Goal: Information Seeking & Learning: Check status

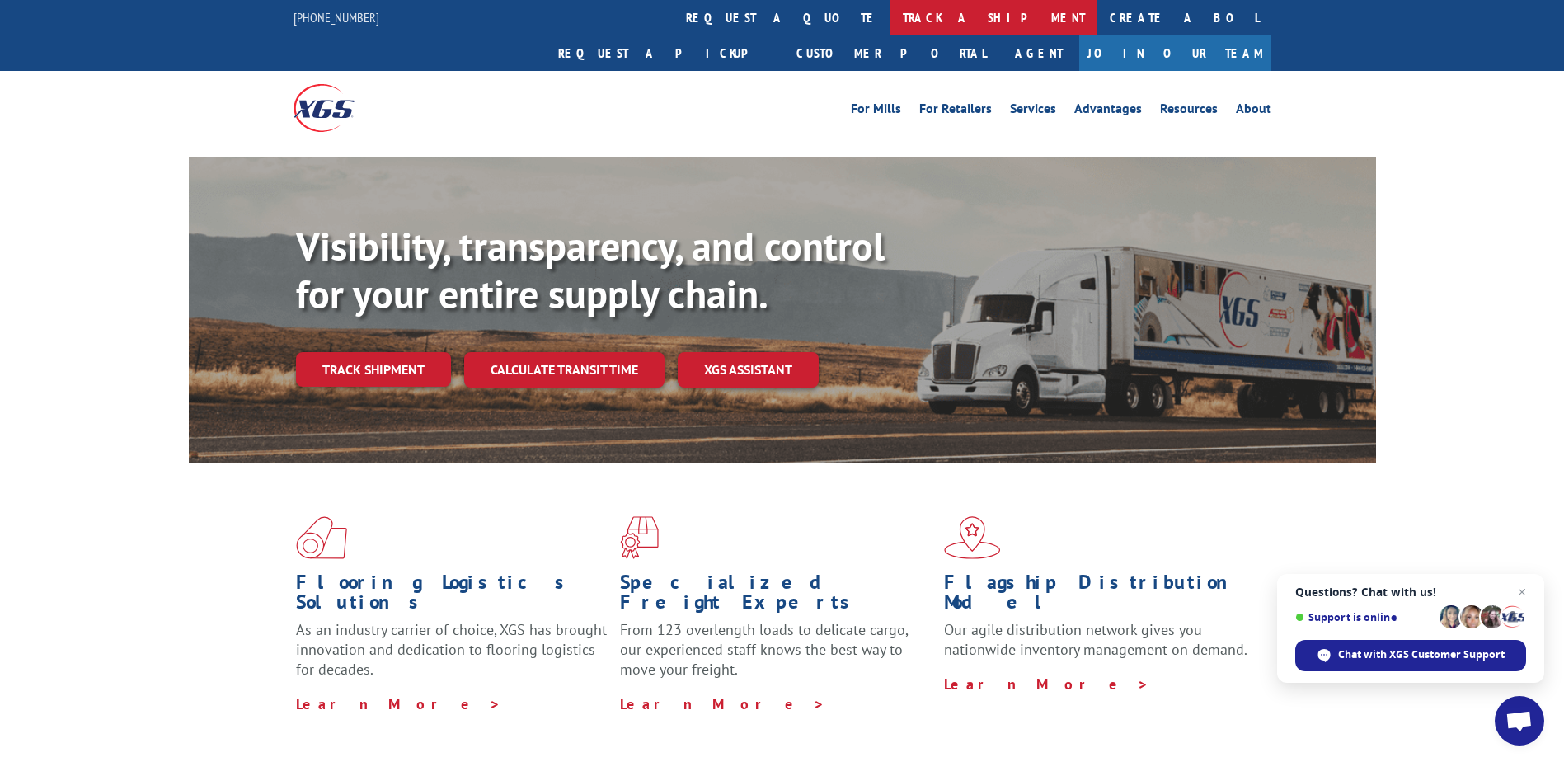
click at [891, 21] on link "track a shipment" at bounding box center [994, 17] width 207 height 35
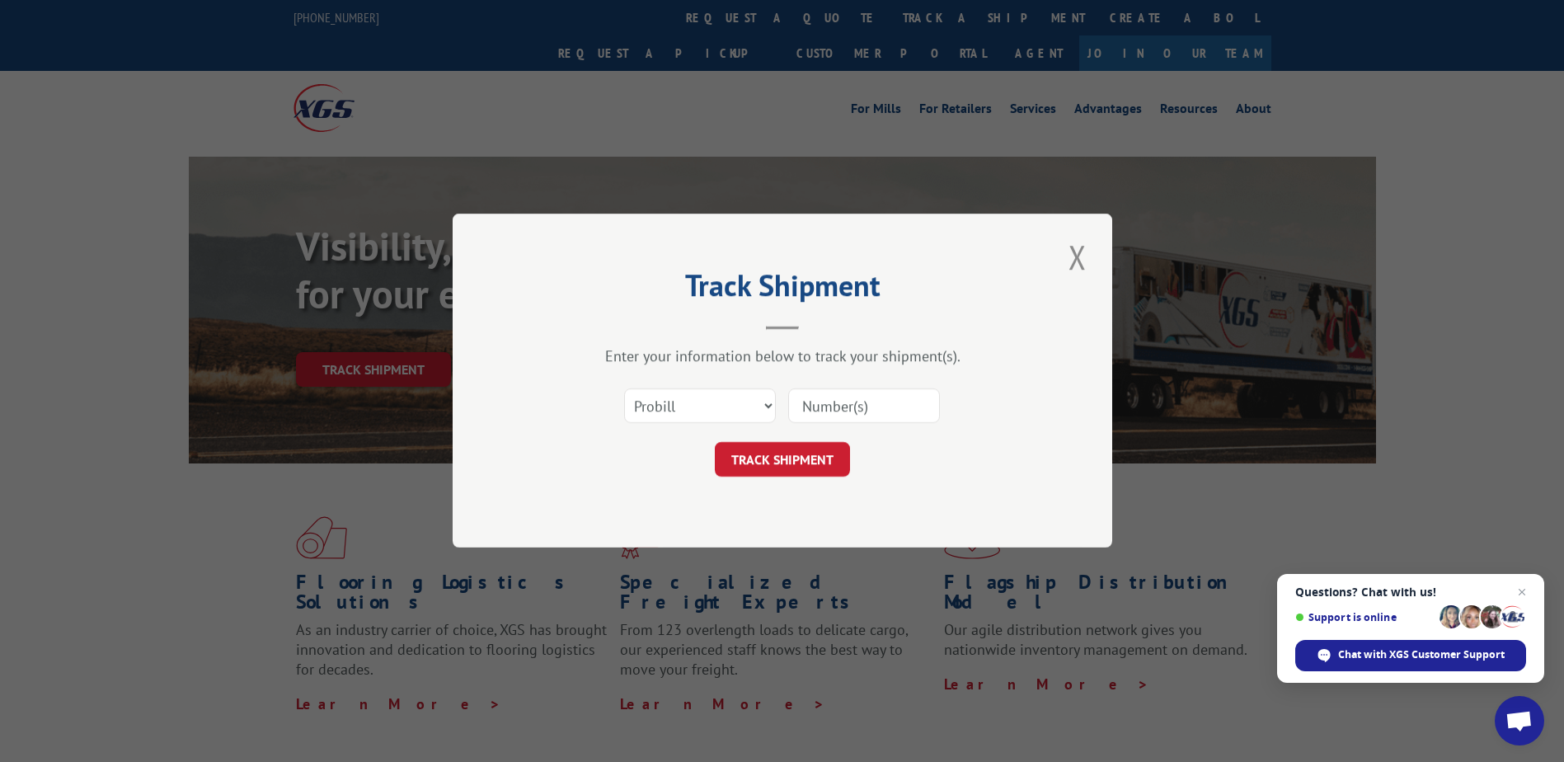
click at [821, 402] on input at bounding box center [864, 406] width 152 height 35
type input "17507319"
click button "TRACK SHIPMENT" at bounding box center [782, 460] width 135 height 35
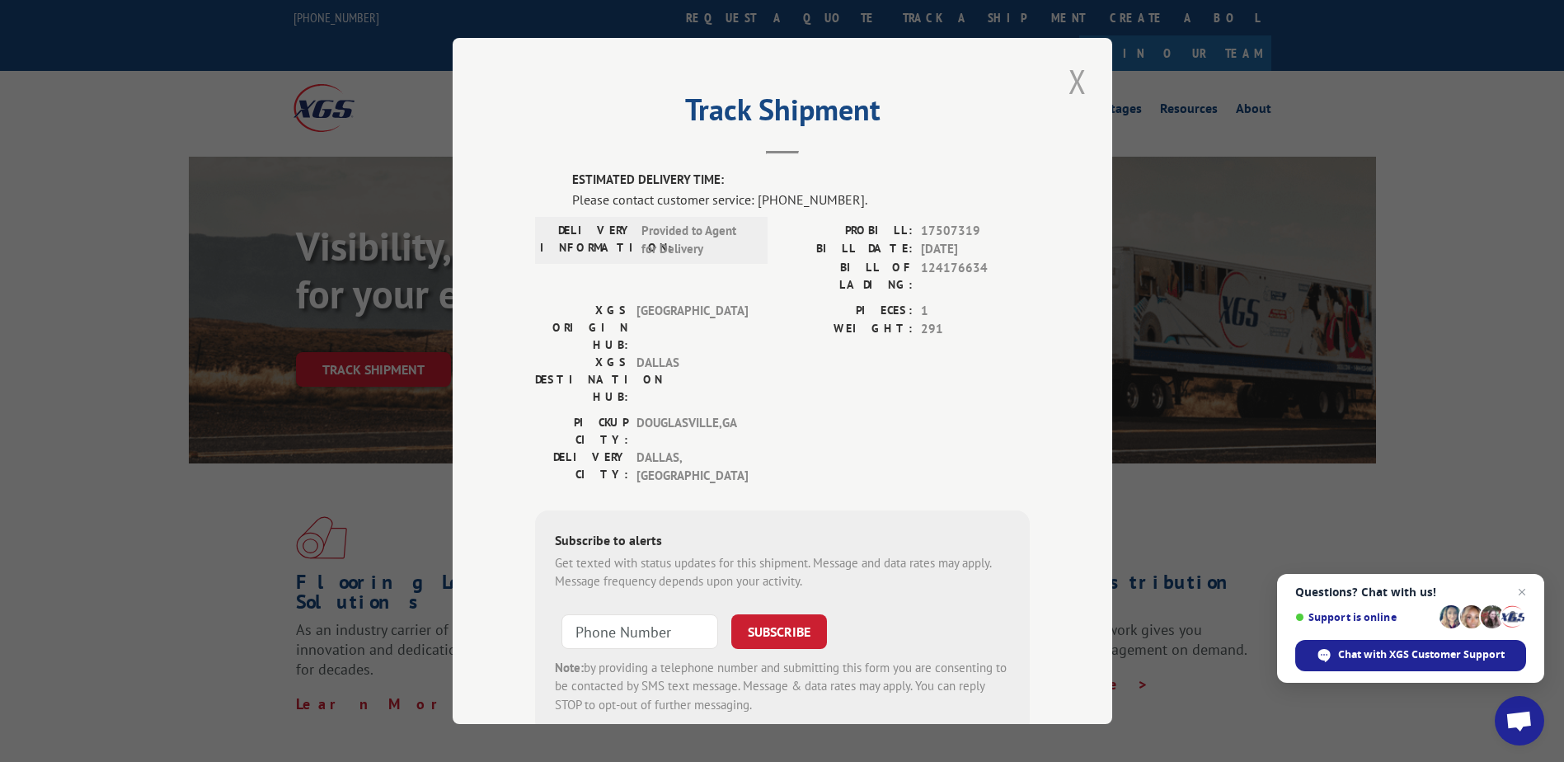
click at [1077, 76] on button "Close modal" at bounding box center [1078, 81] width 28 height 45
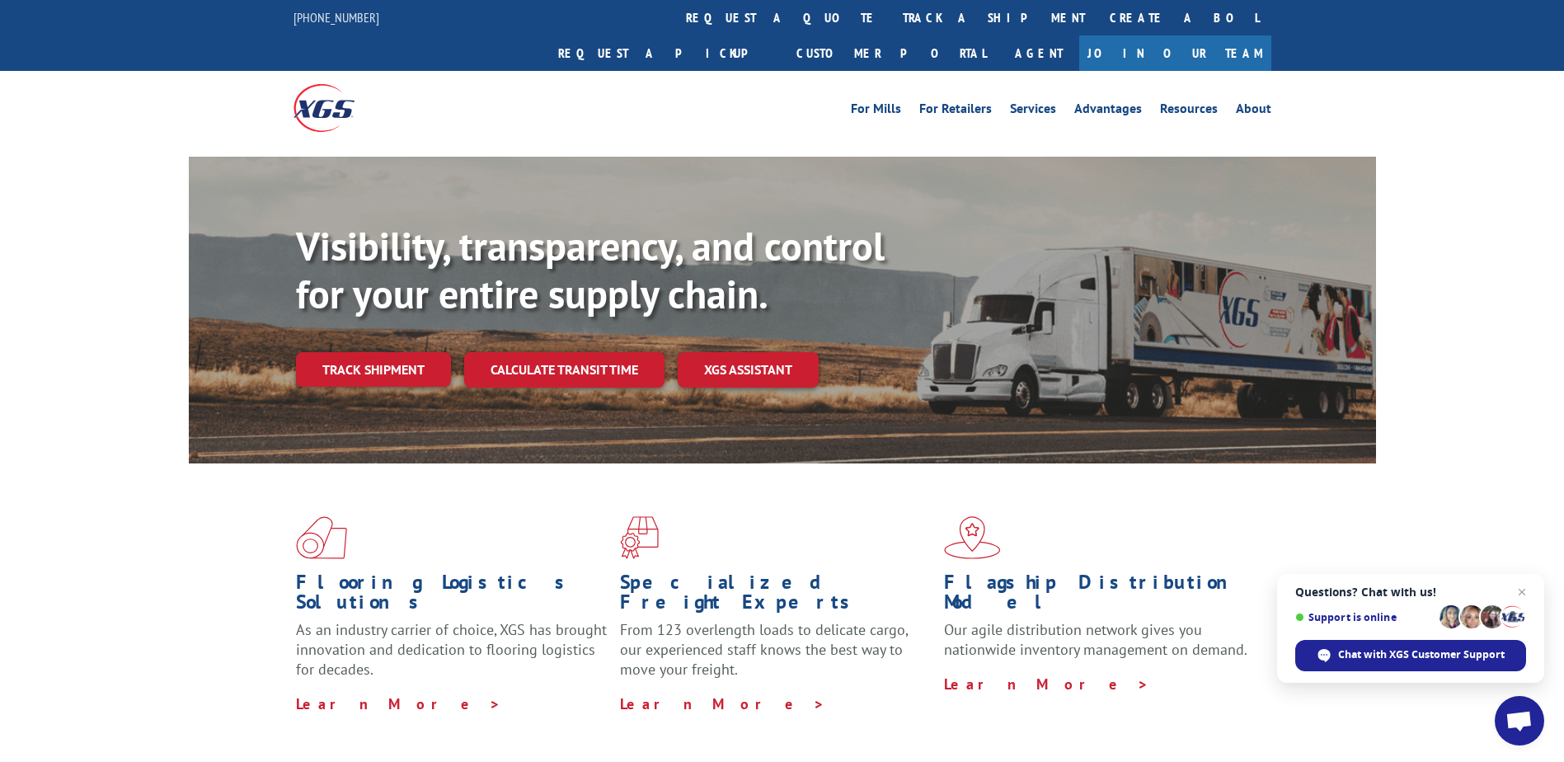
click at [891, 21] on link "track a shipment" at bounding box center [994, 17] width 207 height 35
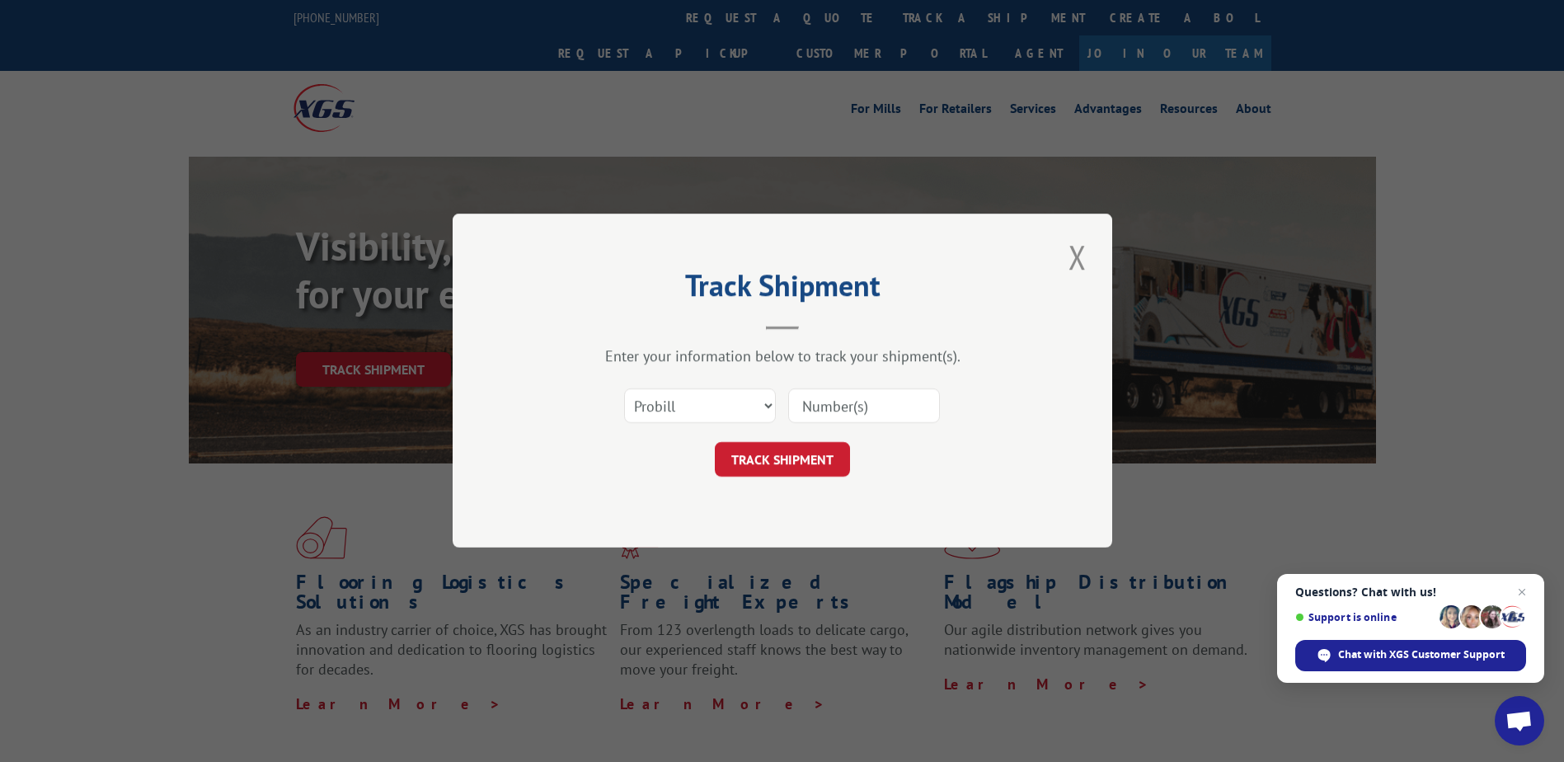
click at [858, 402] on input at bounding box center [864, 406] width 152 height 35
type input "17512069"
click at [775, 458] on button "TRACK SHIPMENT" at bounding box center [782, 460] width 135 height 35
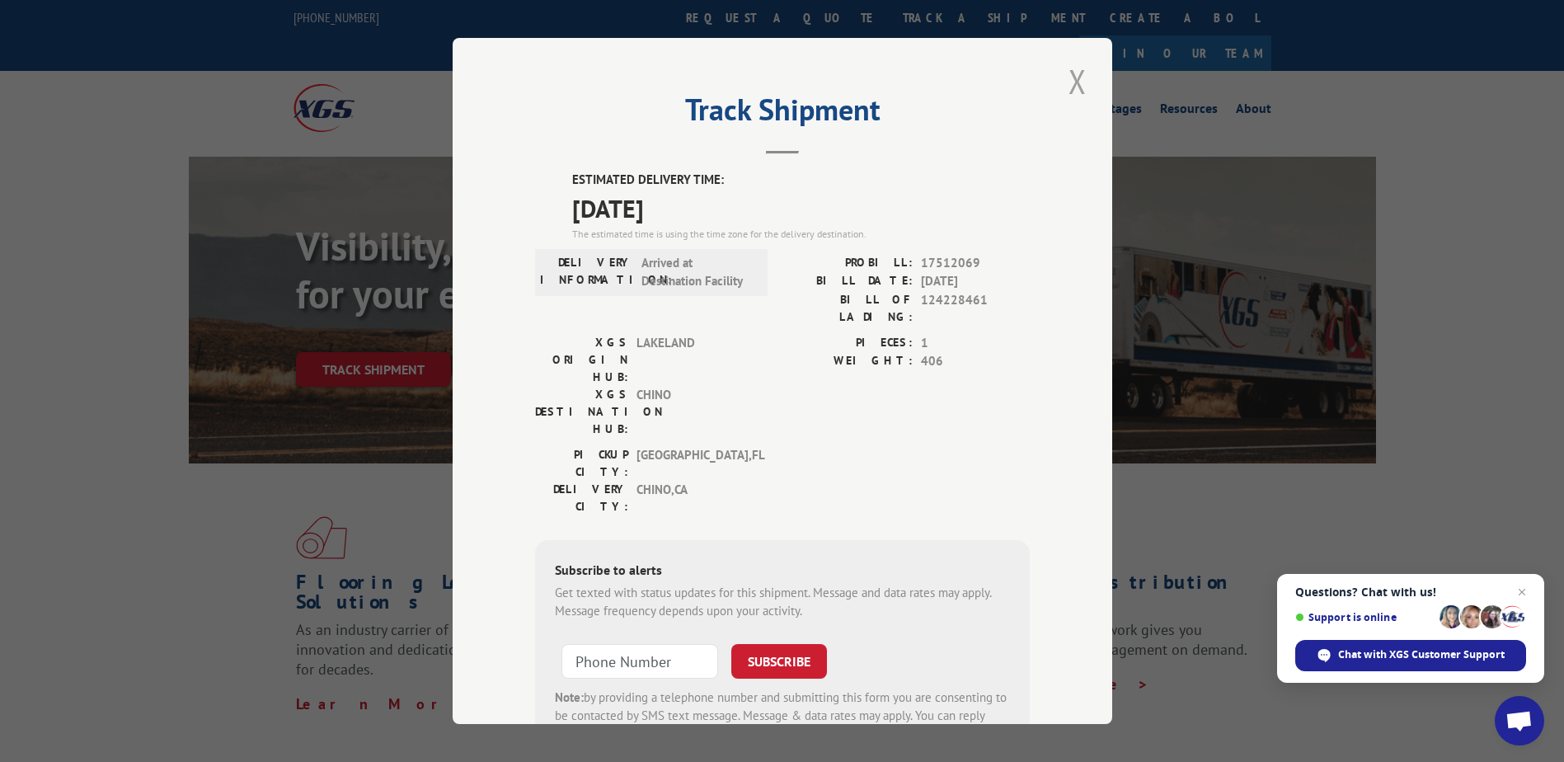
click at [1067, 82] on button "Close modal" at bounding box center [1078, 81] width 28 height 45
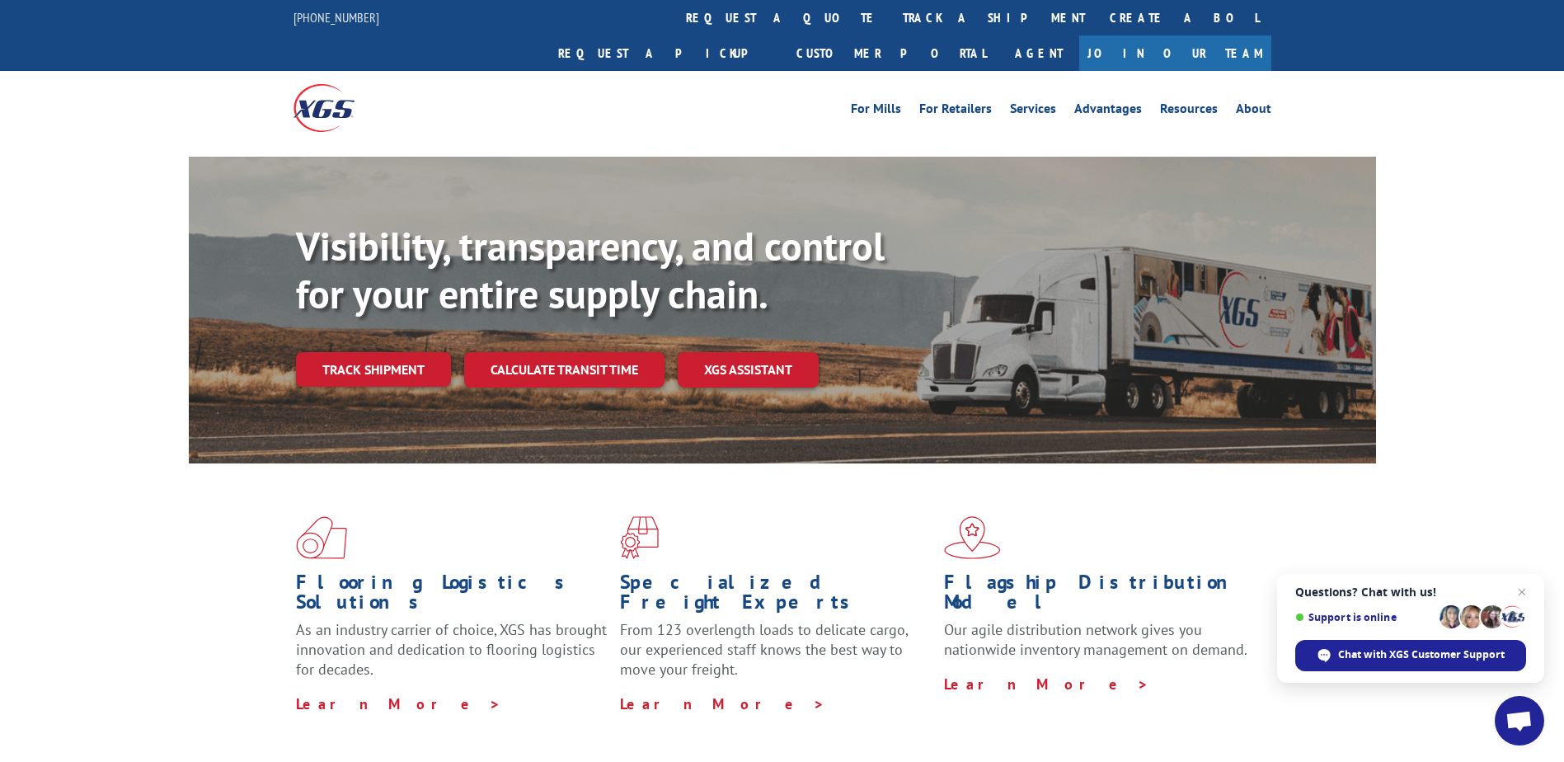
drag, startPoint x: 746, startPoint y: 21, endPoint x: 773, endPoint y: 73, distance: 59.0
click at [891, 23] on link "track a shipment" at bounding box center [994, 17] width 207 height 35
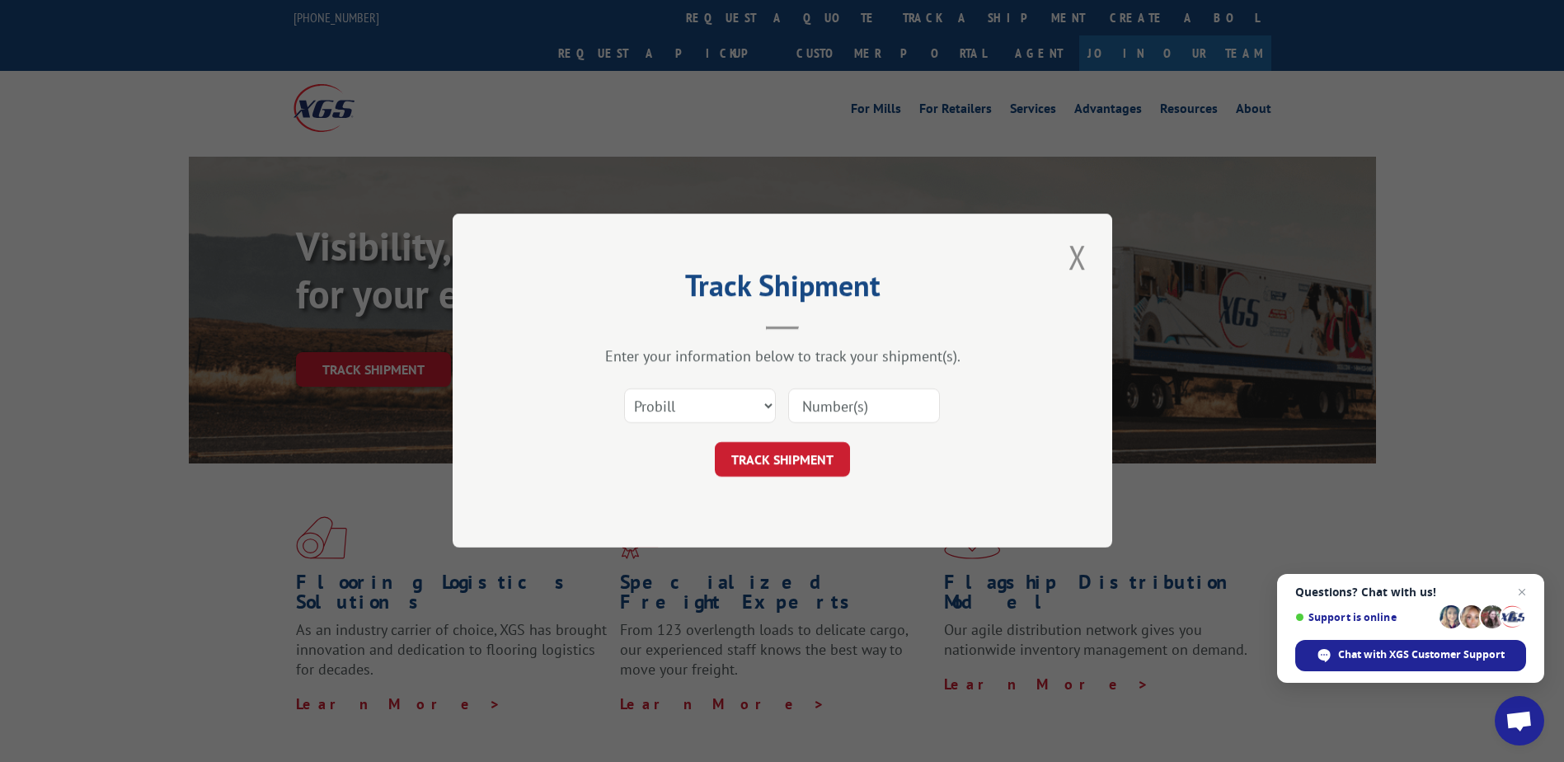
click at [845, 407] on input at bounding box center [864, 406] width 152 height 35
type input "17386327"
click button "TRACK SHIPMENT" at bounding box center [782, 460] width 135 height 35
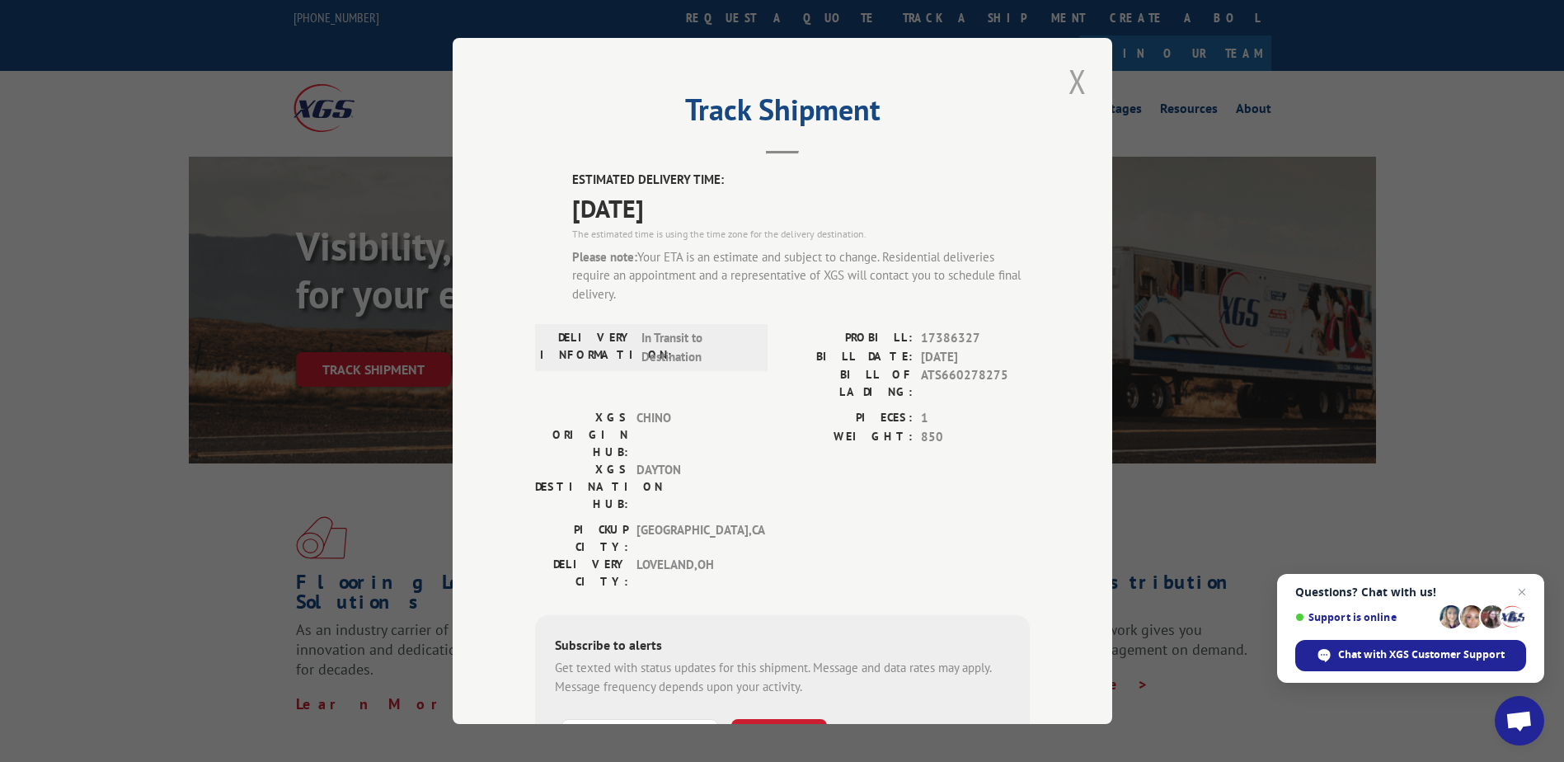
click at [1070, 79] on button "Close modal" at bounding box center [1078, 81] width 28 height 45
